Goal: Information Seeking & Learning: Learn about a topic

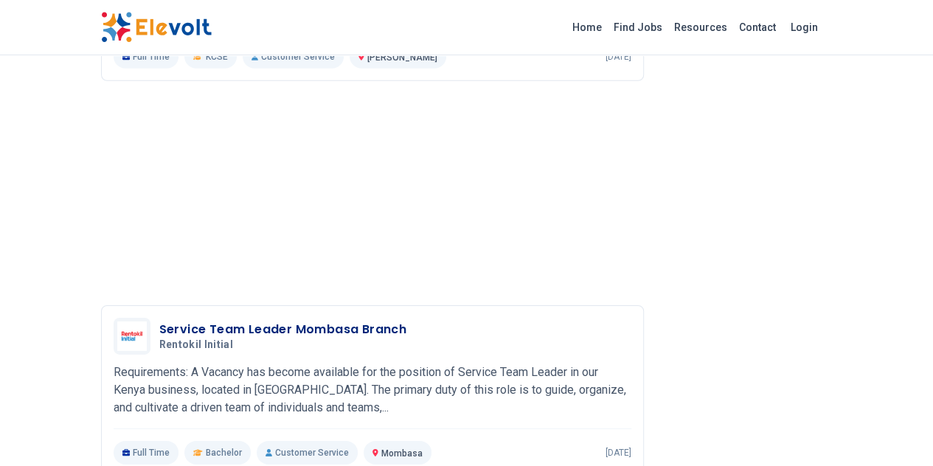
scroll to position [2261, 0]
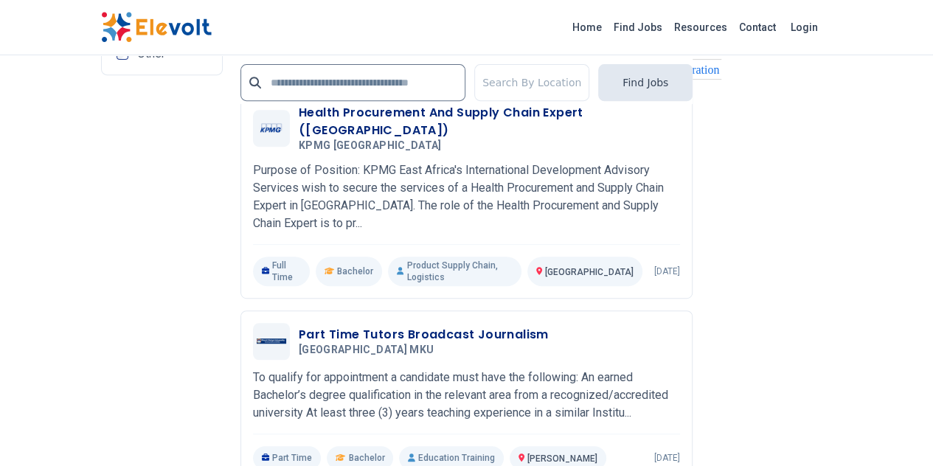
scroll to position [3245, 0]
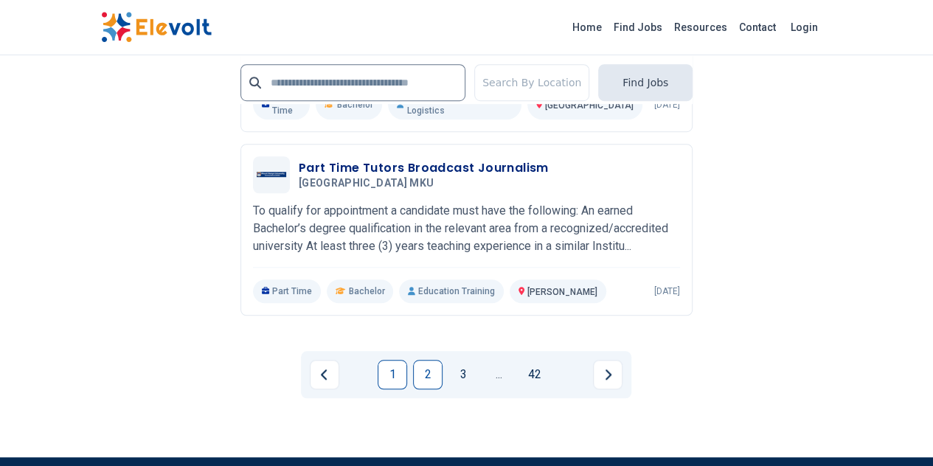
click at [437, 360] on link "2" at bounding box center [427, 374] width 29 height 29
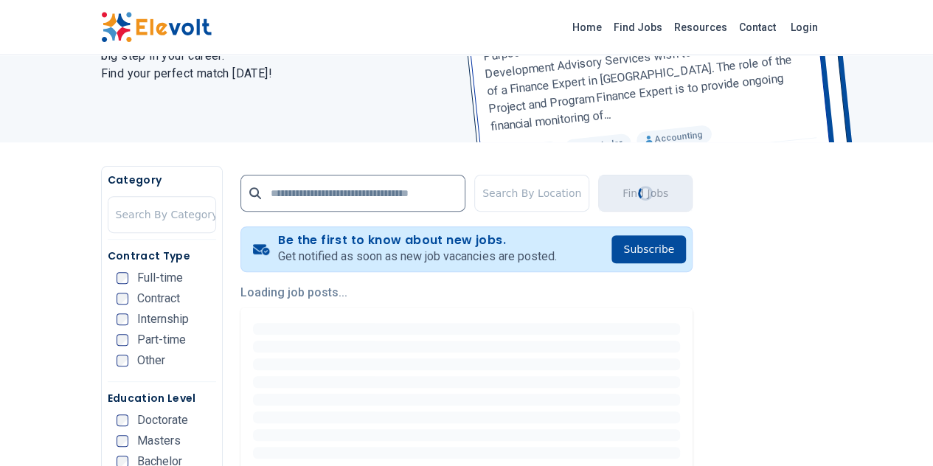
scroll to position [295, 0]
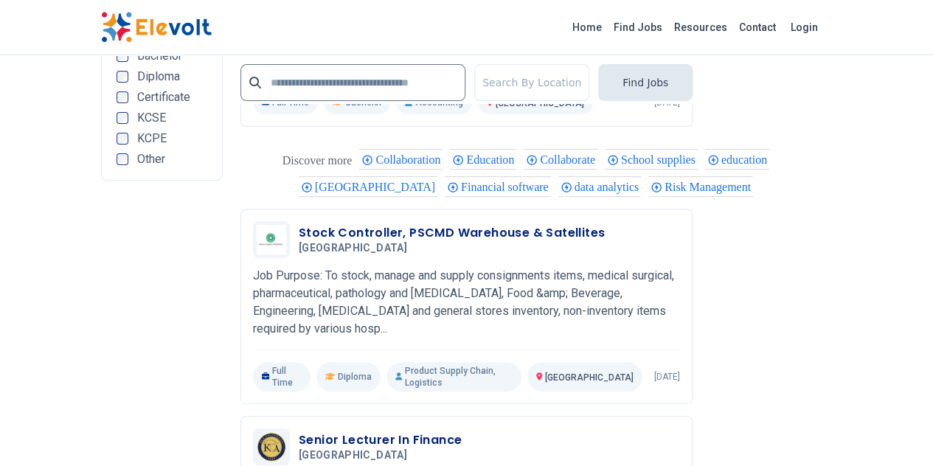
scroll to position [3146, 0]
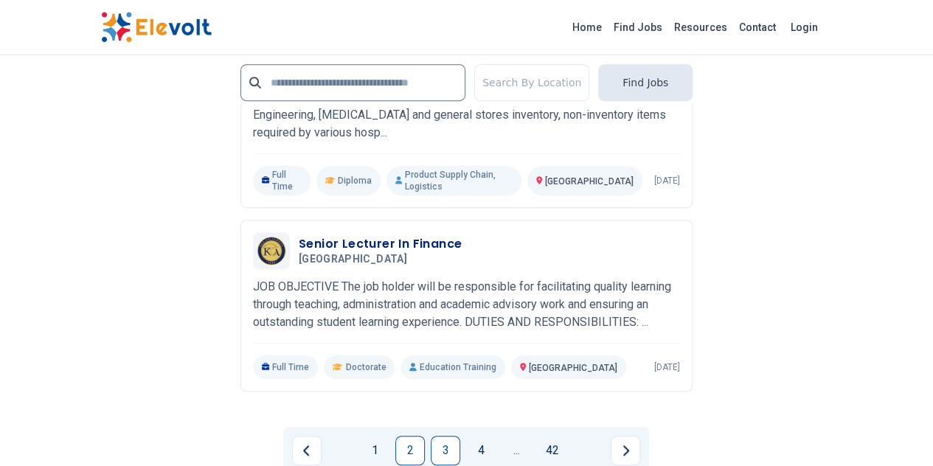
click at [444, 436] on link "3" at bounding box center [445, 450] width 29 height 29
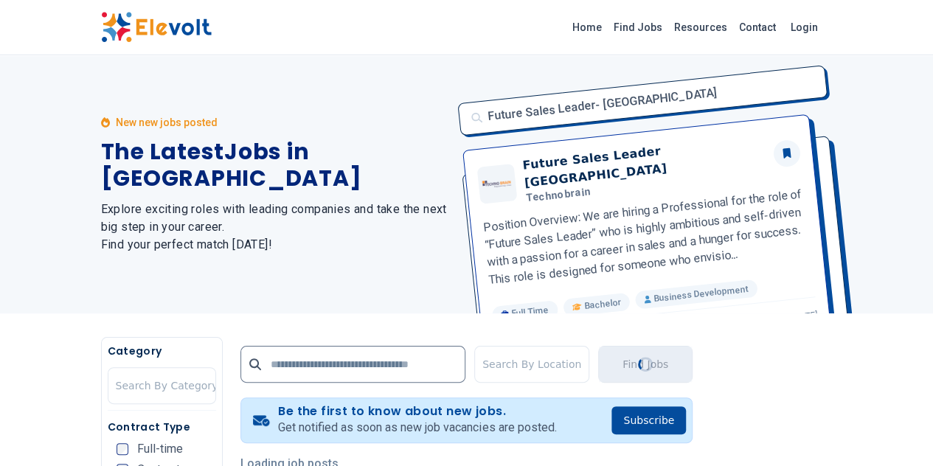
scroll to position [295, 0]
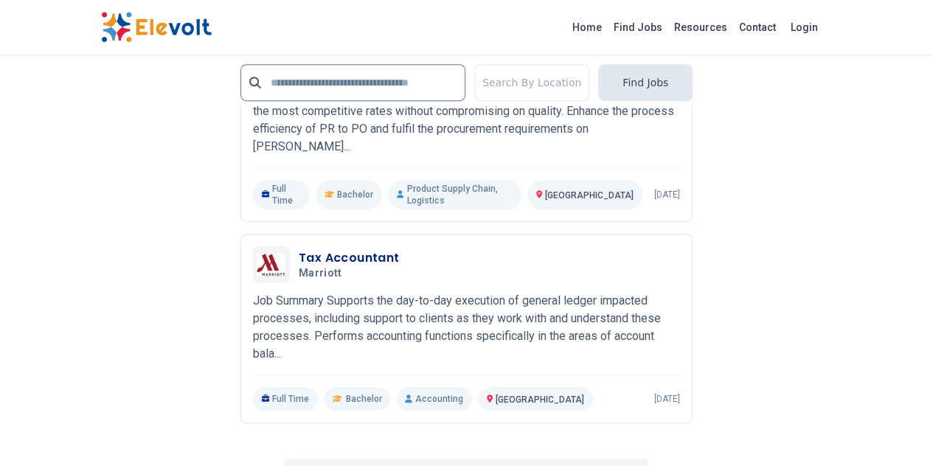
scroll to position [3313, 0]
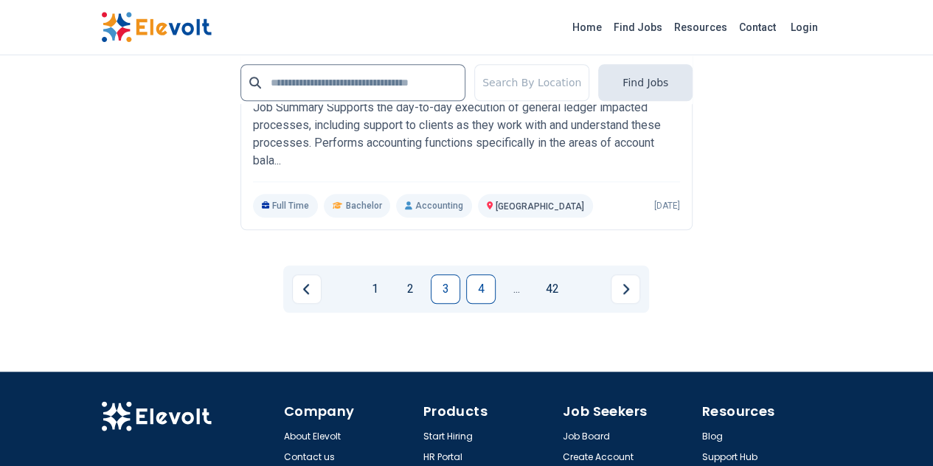
click at [477, 274] on link "4" at bounding box center [480, 288] width 29 height 29
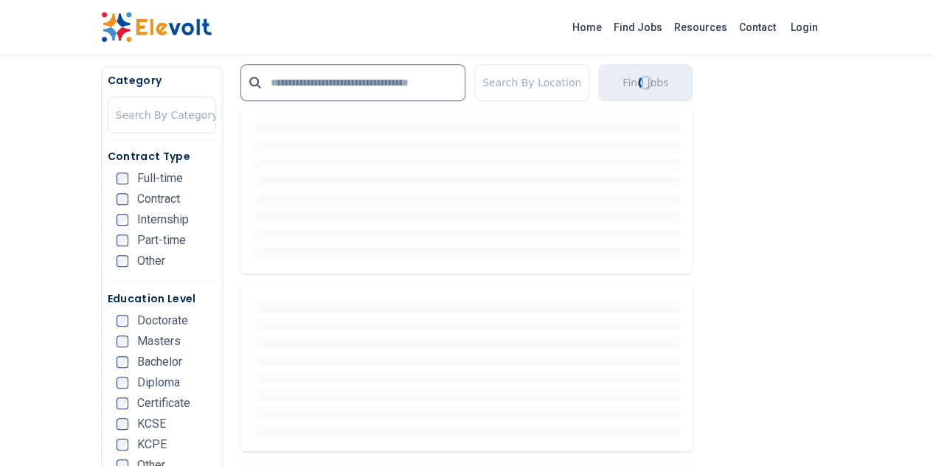
scroll to position [393, 0]
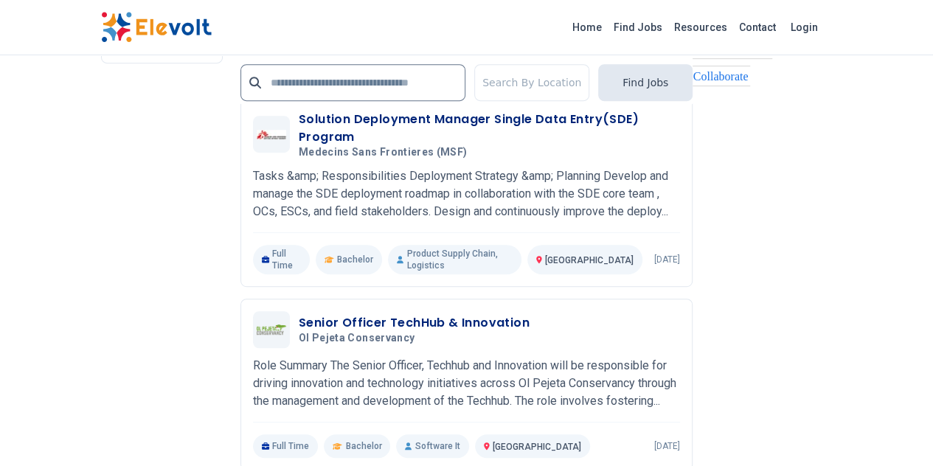
scroll to position [3146, 0]
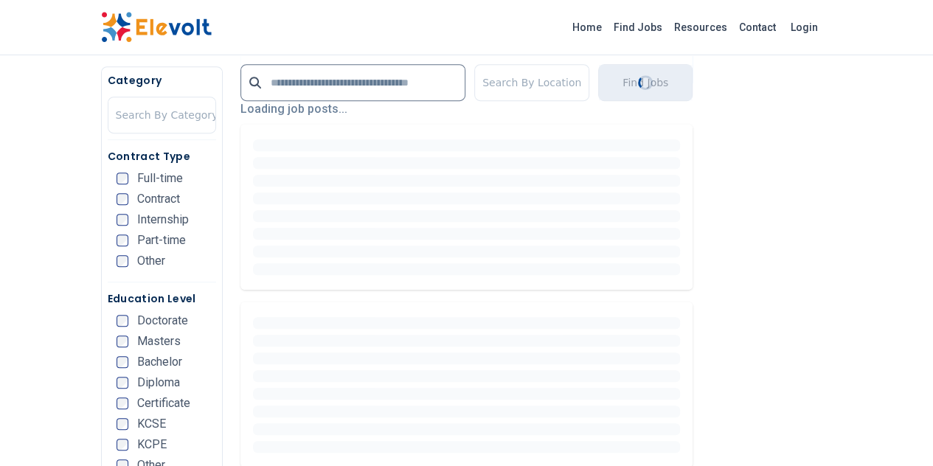
scroll to position [393, 0]
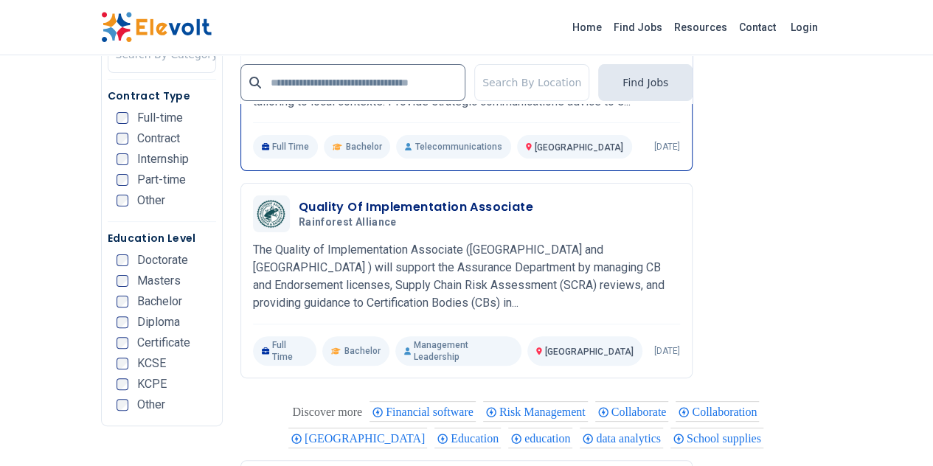
scroll to position [3245, 0]
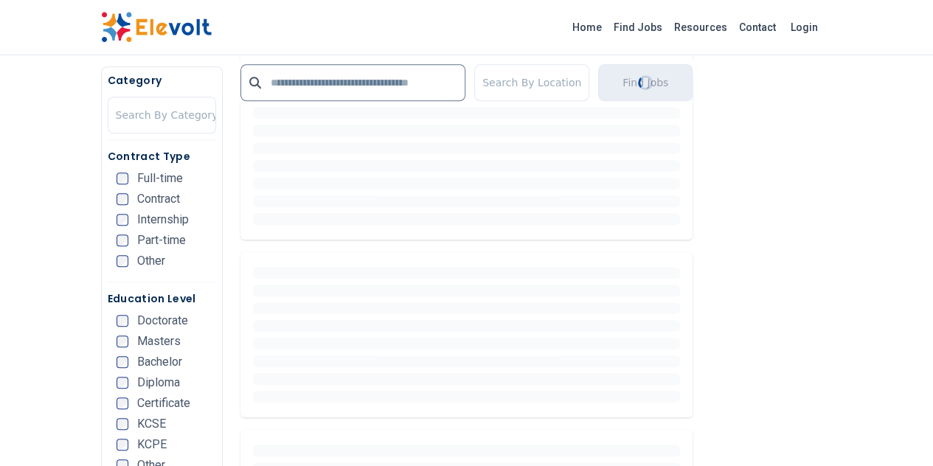
scroll to position [0, 0]
